Goal: Navigation & Orientation: Find specific page/section

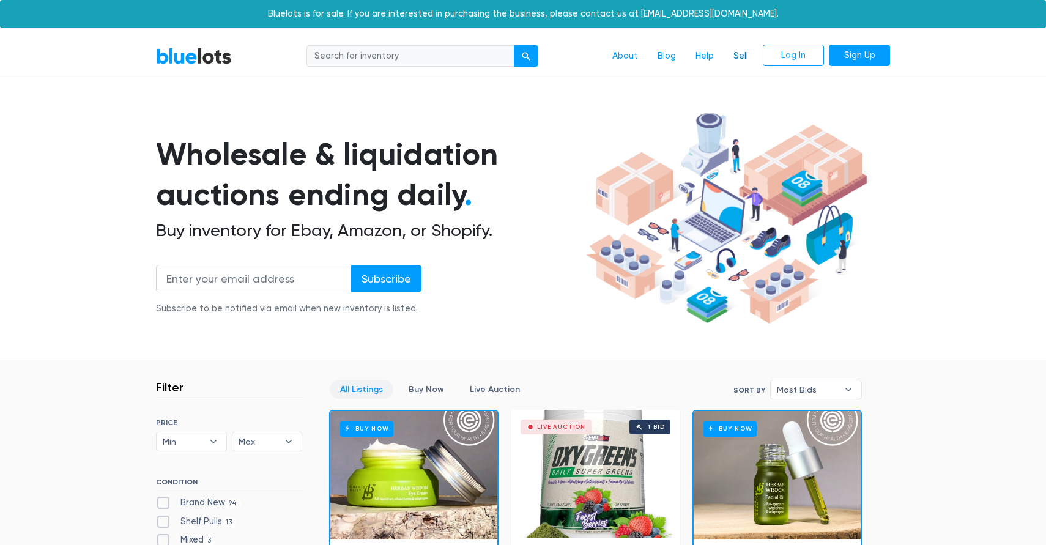
click at [741, 59] on link "Sell" at bounding box center [740, 56] width 34 height 23
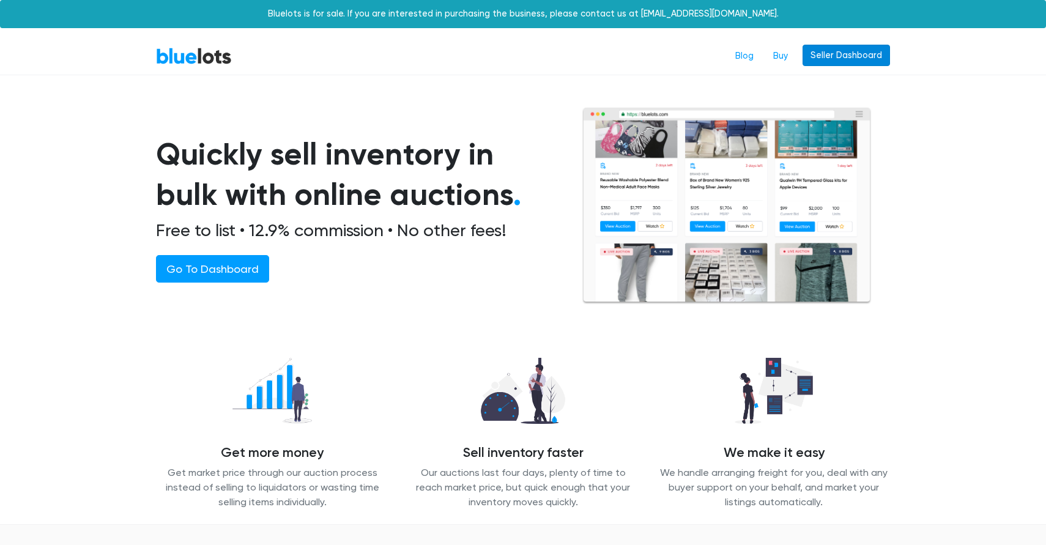
click at [841, 58] on link "Seller Dashboard" at bounding box center [845, 56] width 87 height 22
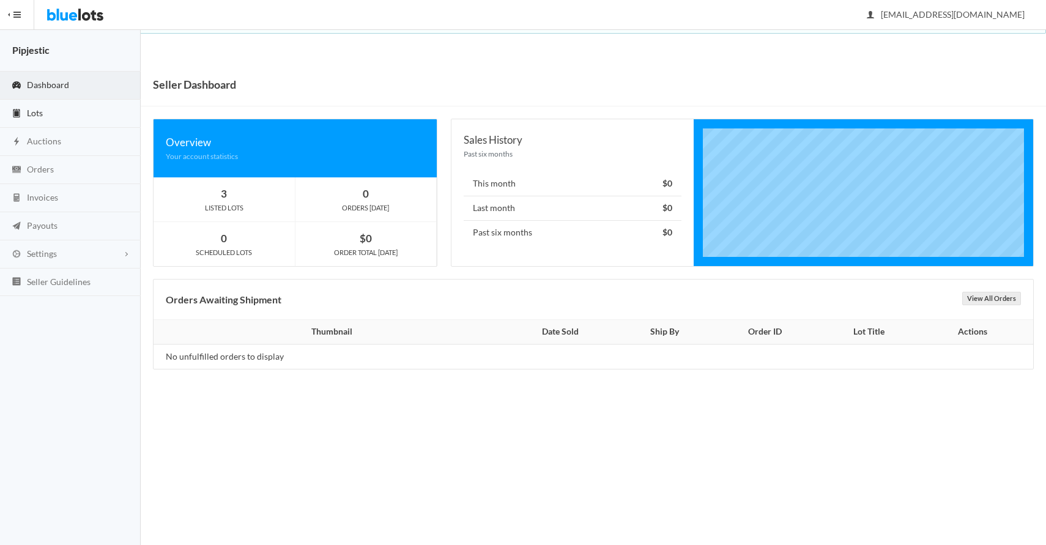
click at [43, 120] on link "Lots" at bounding box center [70, 114] width 141 height 28
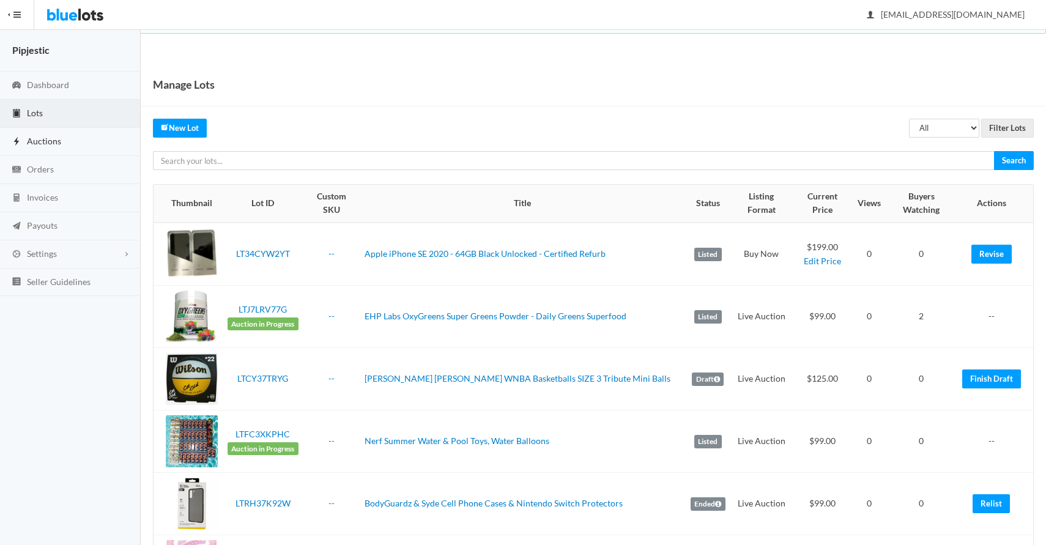
click at [54, 144] on span "Auctions" at bounding box center [44, 141] width 34 height 10
